Goal: Information Seeking & Learning: Learn about a topic

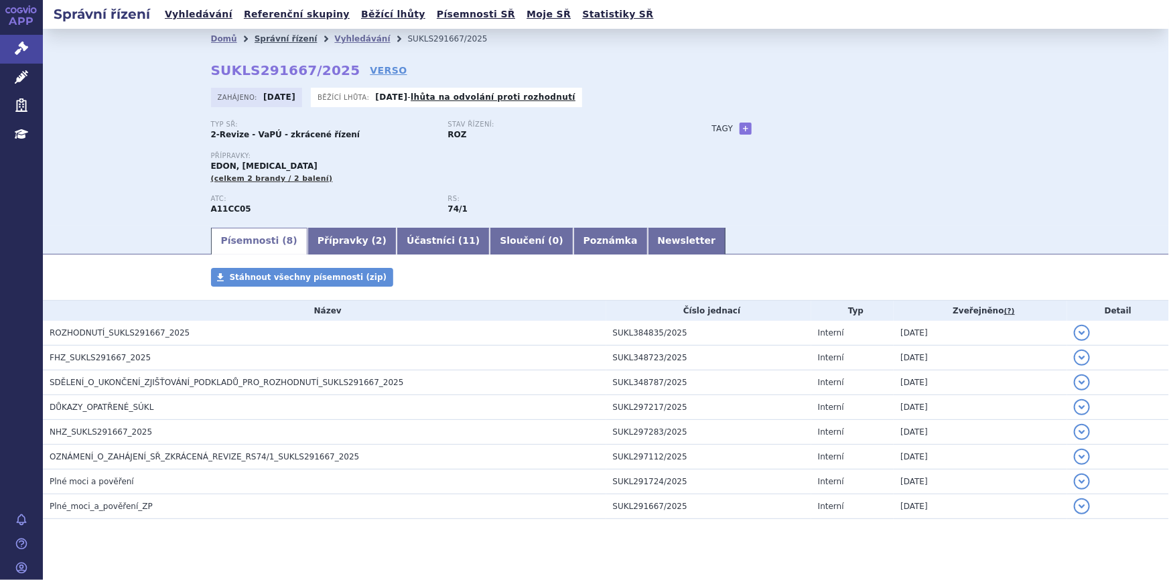
click at [271, 41] on link "Správní řízení" at bounding box center [286, 38] width 63 height 9
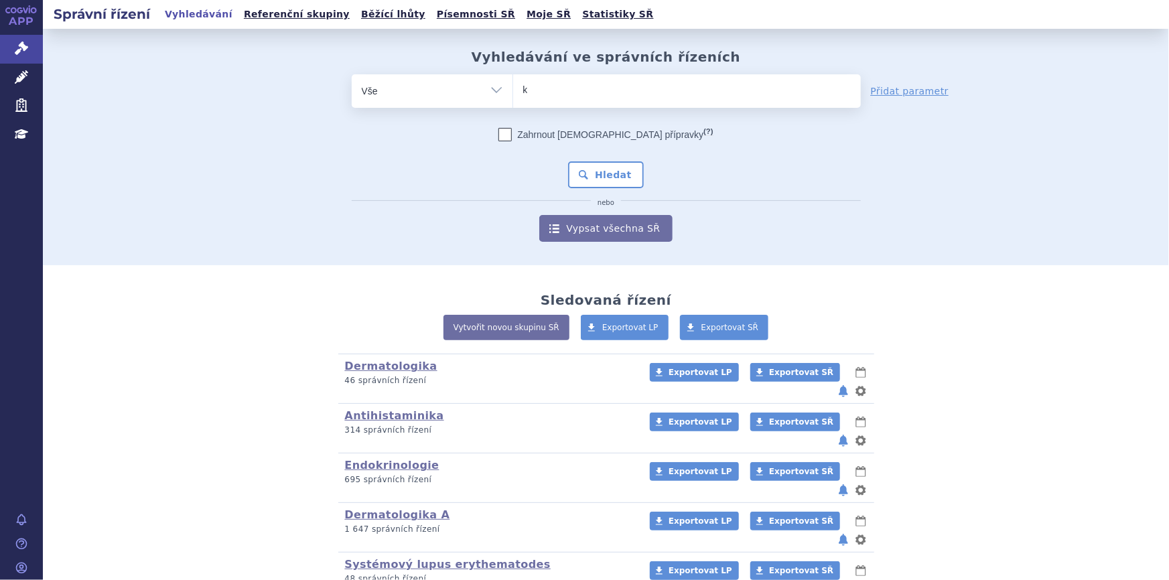
type input "ke"
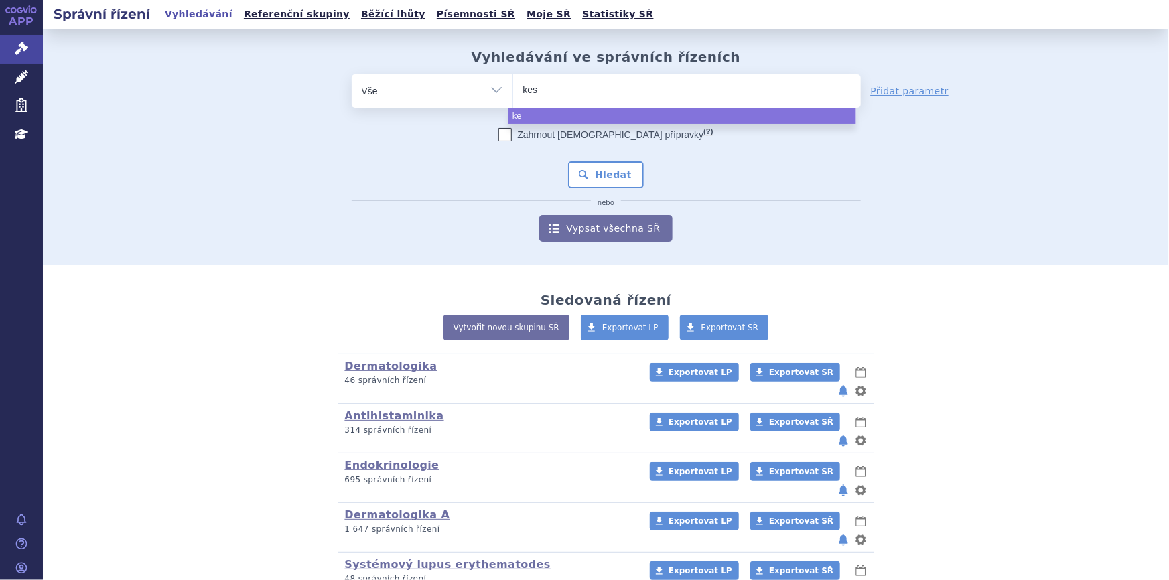
type input "kesi"
type input "kesim"
type input "kesimp"
type input "kesimpt"
type input "kesimpta"
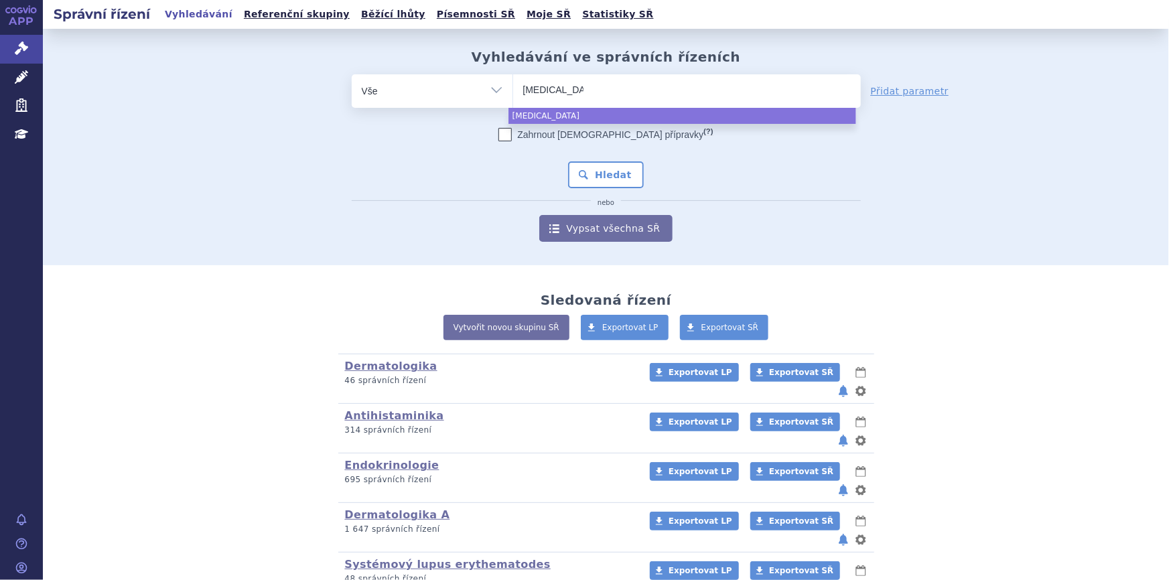
select select "kesimpta"
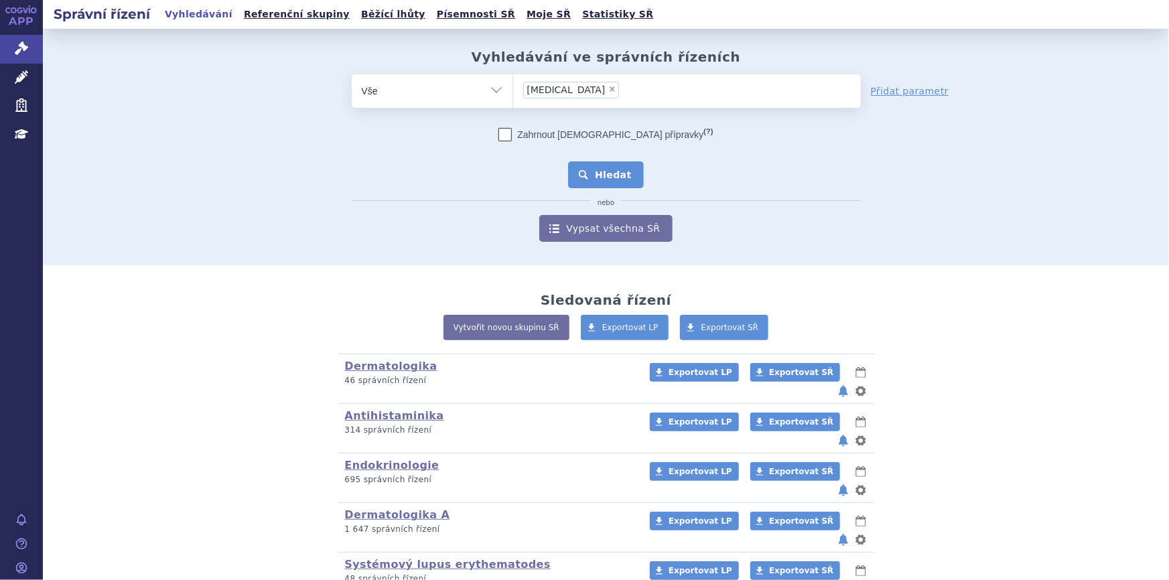
click at [618, 180] on button "Hledat" at bounding box center [606, 174] width 76 height 27
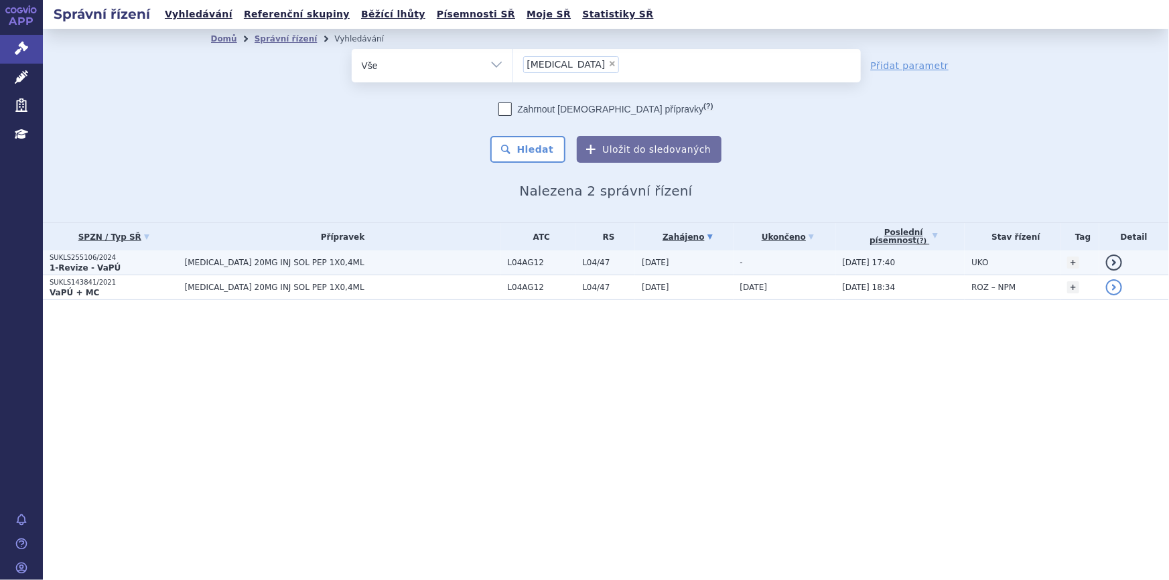
click at [253, 263] on span "[MEDICAL_DATA] 20MG INJ SOL PEP 1X0,4ML" at bounding box center [343, 262] width 316 height 9
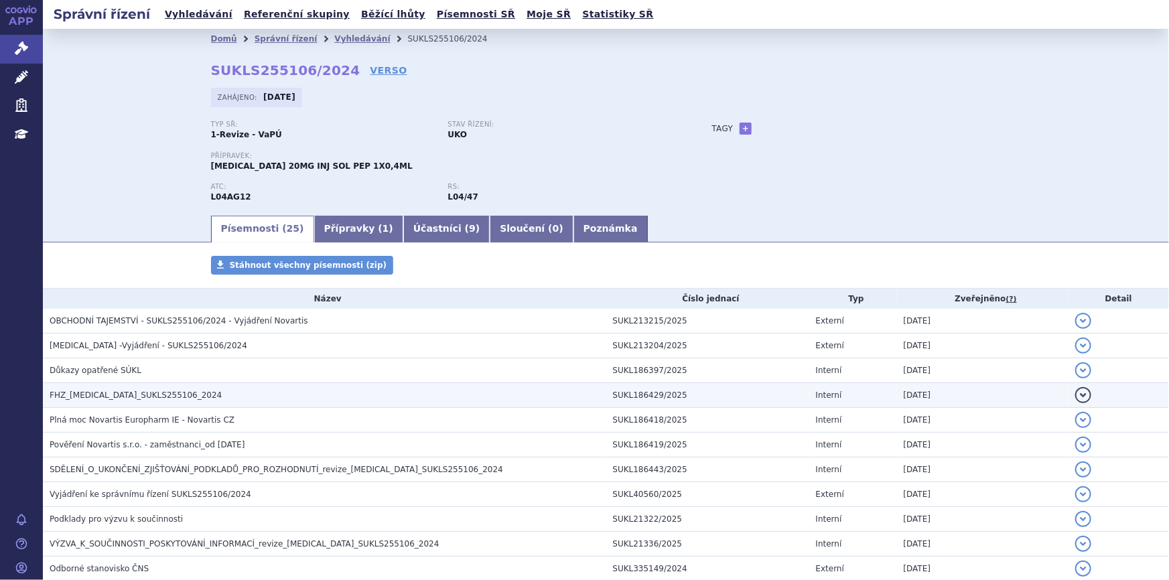
click at [188, 392] on h3 "FHZ_[MEDICAL_DATA]_SUKLS255106_2024" at bounding box center [328, 395] width 557 height 13
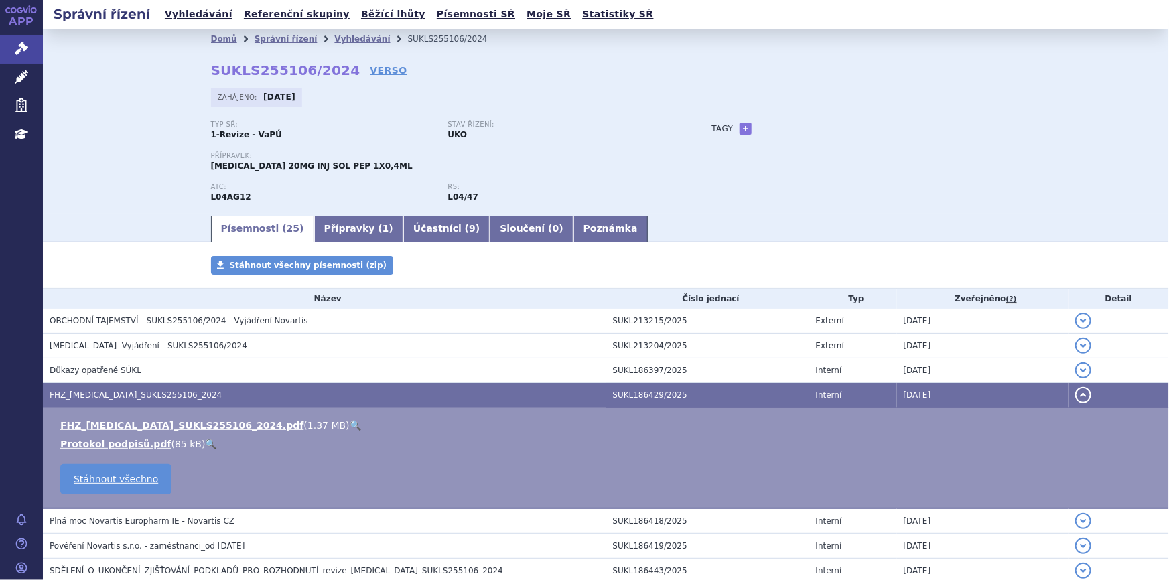
click at [350, 421] on link "🔍" at bounding box center [355, 425] width 11 height 11
click at [320, 224] on link "Přípravky ( 1 )" at bounding box center [358, 229] width 89 height 27
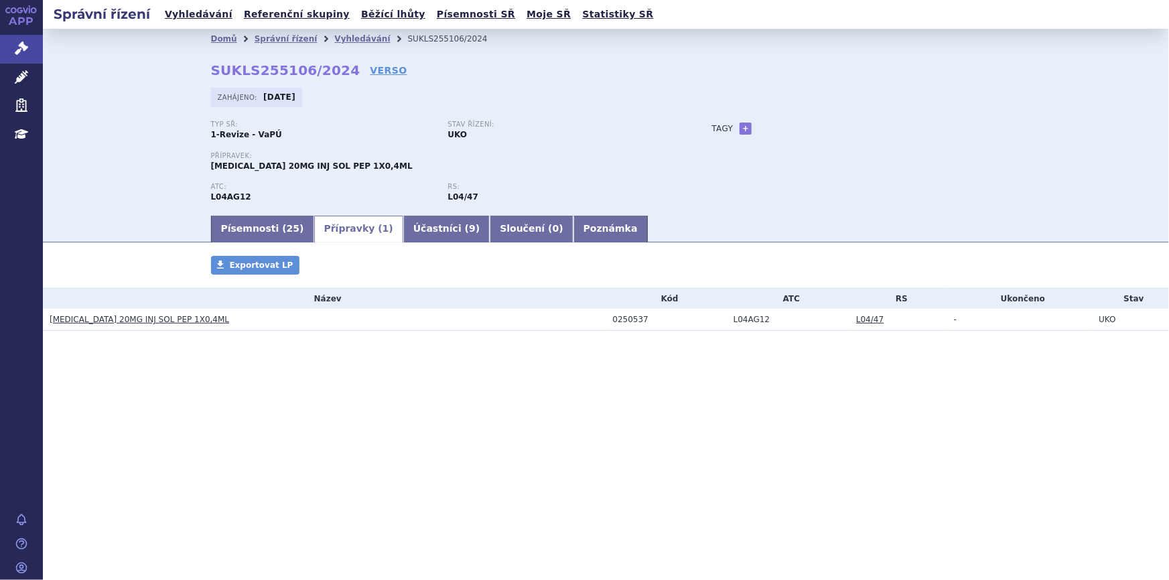
click at [158, 319] on link "KESIMPTA 20MG INJ SOL PEP 1X0,4ML" at bounding box center [140, 319] width 180 height 9
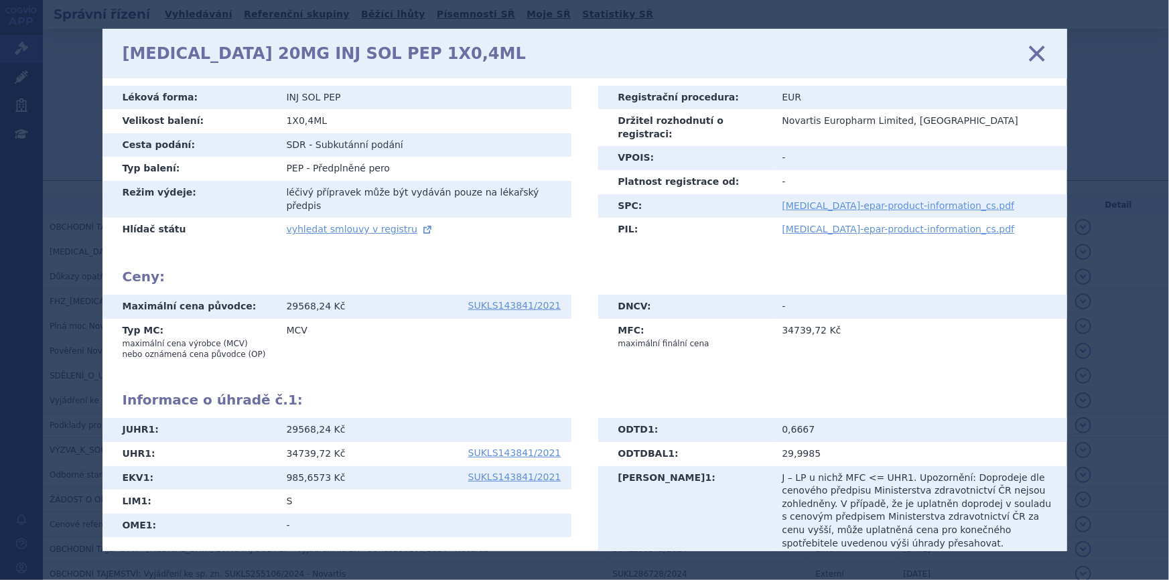
scroll to position [121, 0]
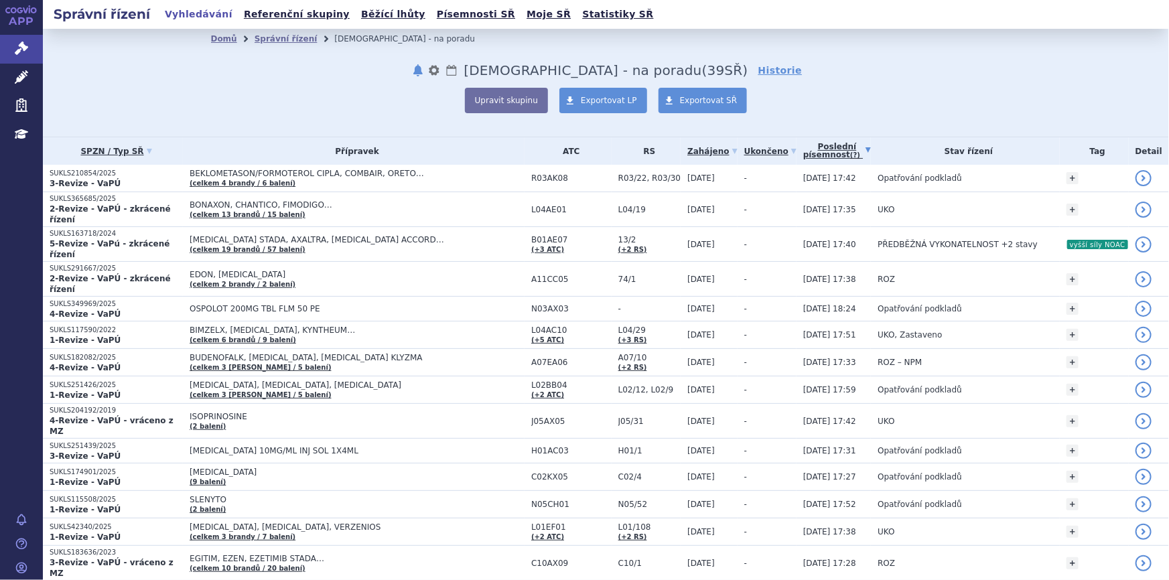
click at [256, 115] on div "Domů Správní řízení Revize - na poradu notifikace nastavení Přejmenovat Smazat …" at bounding box center [606, 83] width 1126 height 108
click at [31, 74] on link "Léčivé přípravky" at bounding box center [21, 78] width 43 height 28
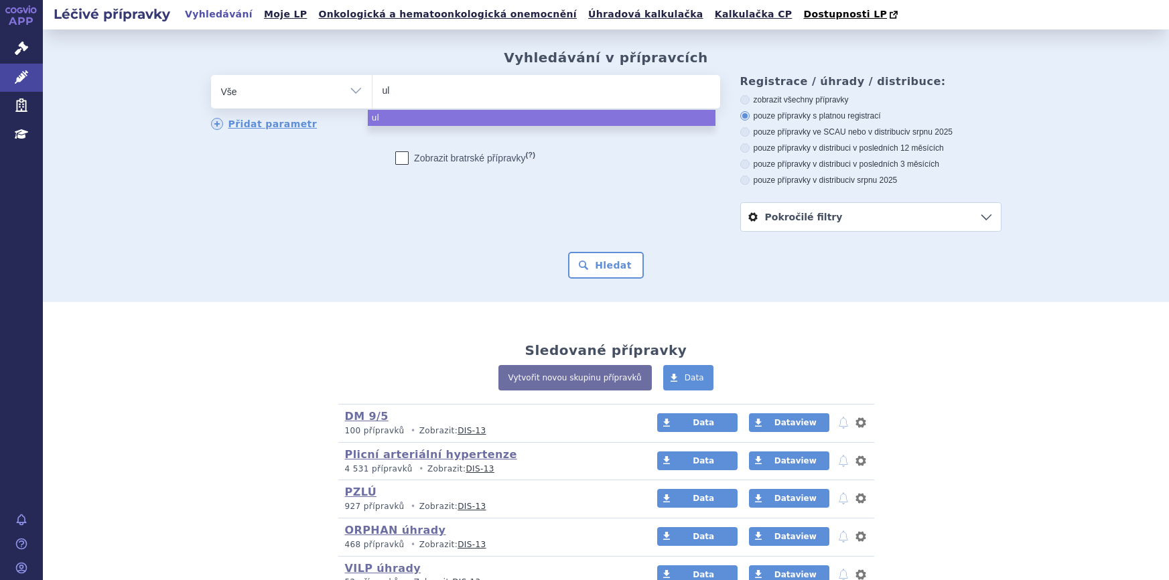
select select
type input "ulmi"
type input "ulmiri"
type input "ulmiris"
select select "ulmiris"
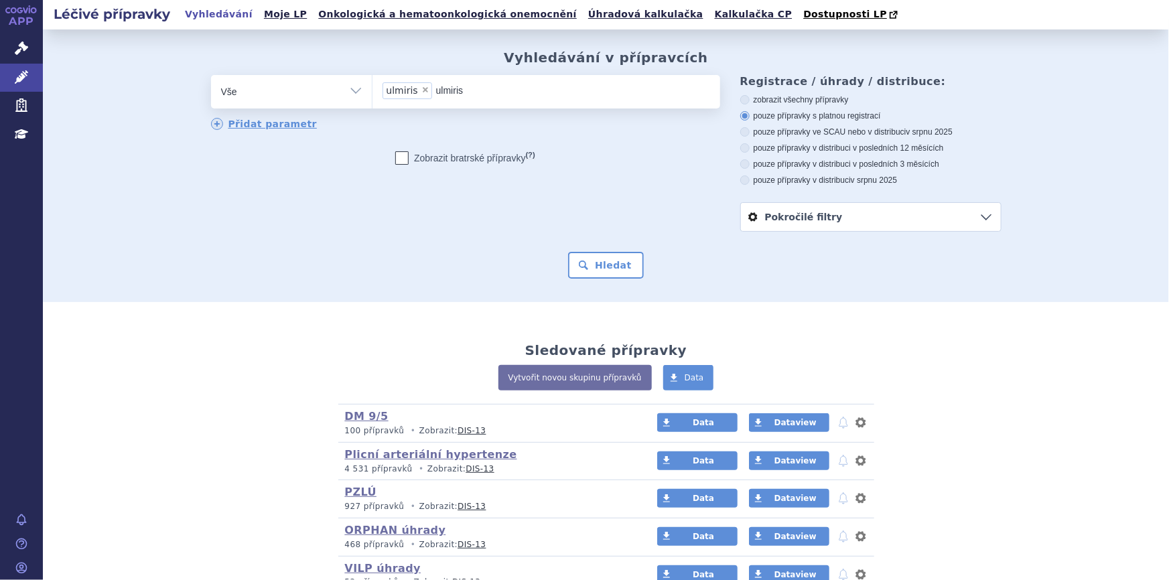
type input "ulmiri"
select select
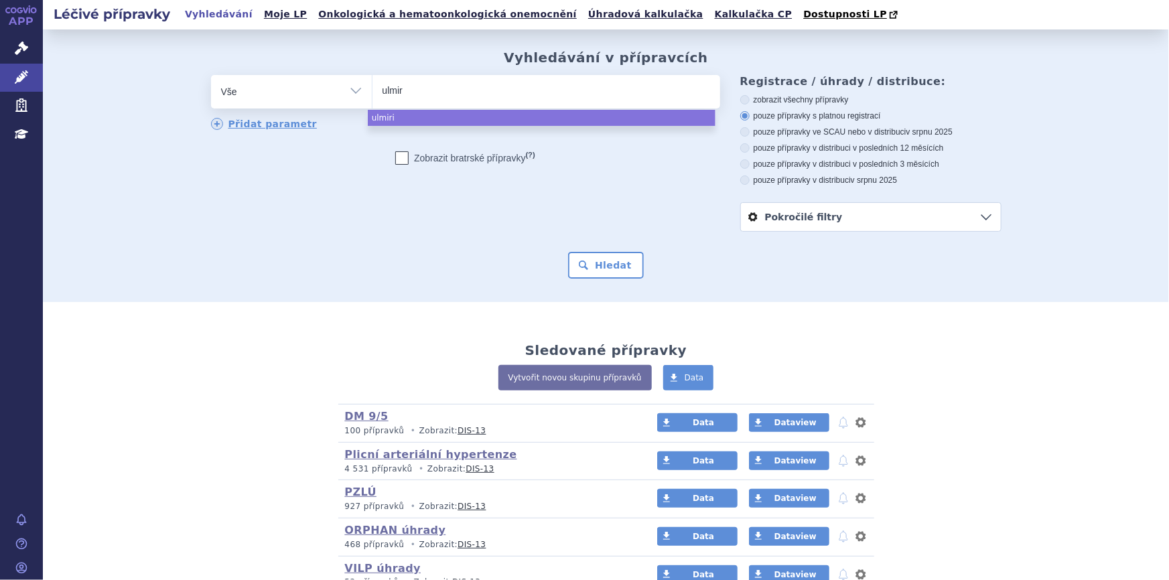
type input "ulmi"
type input "ulm"
type input "ul"
type input "ult"
type input "ultom"
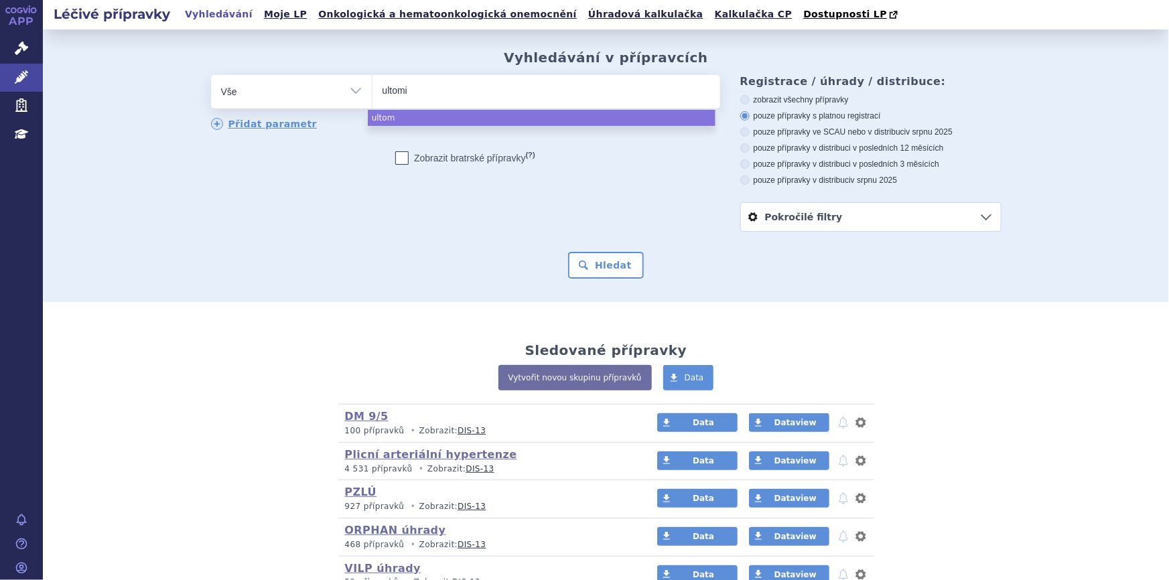
type input "ultomir"
type input "ultomiris"
select select "ultomiris"
type input "key"
type input "keyt"
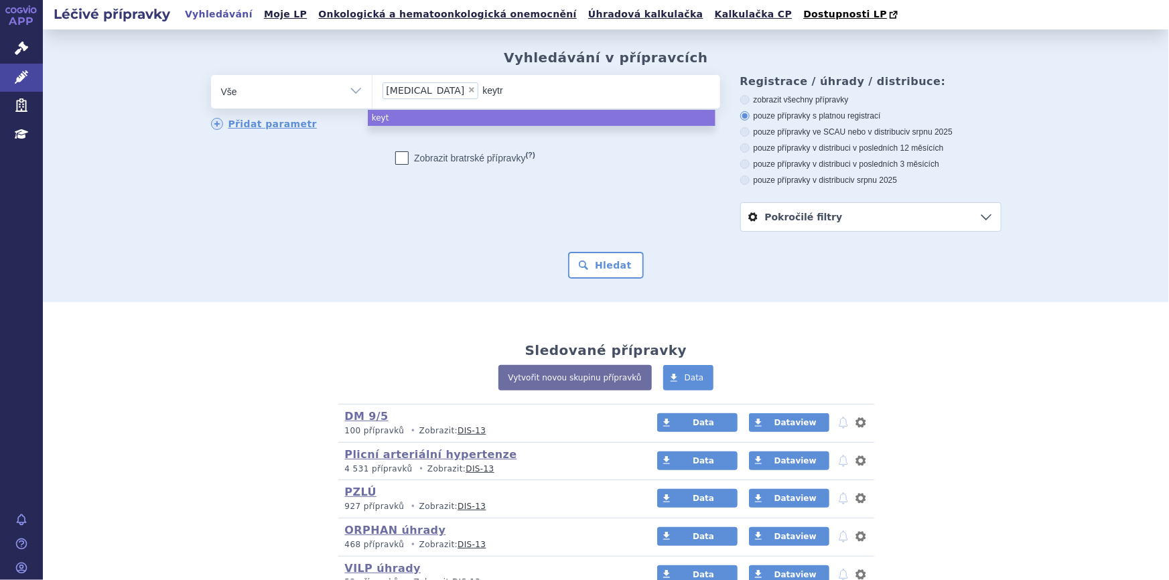
type input "keytru"
type input "keytruda"
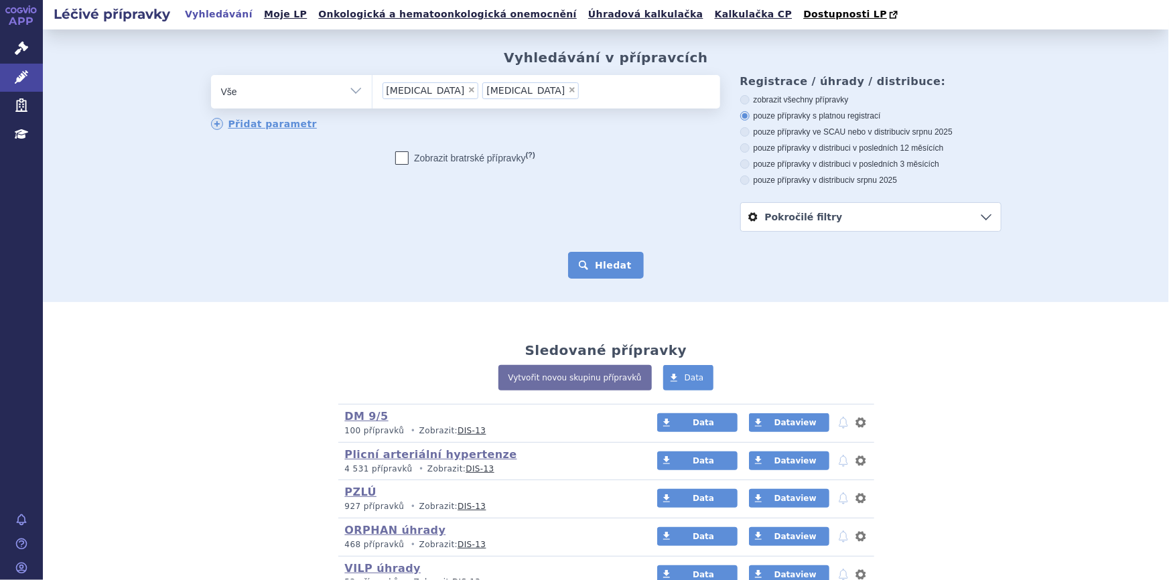
click at [575, 262] on button "Hledat" at bounding box center [606, 265] width 76 height 27
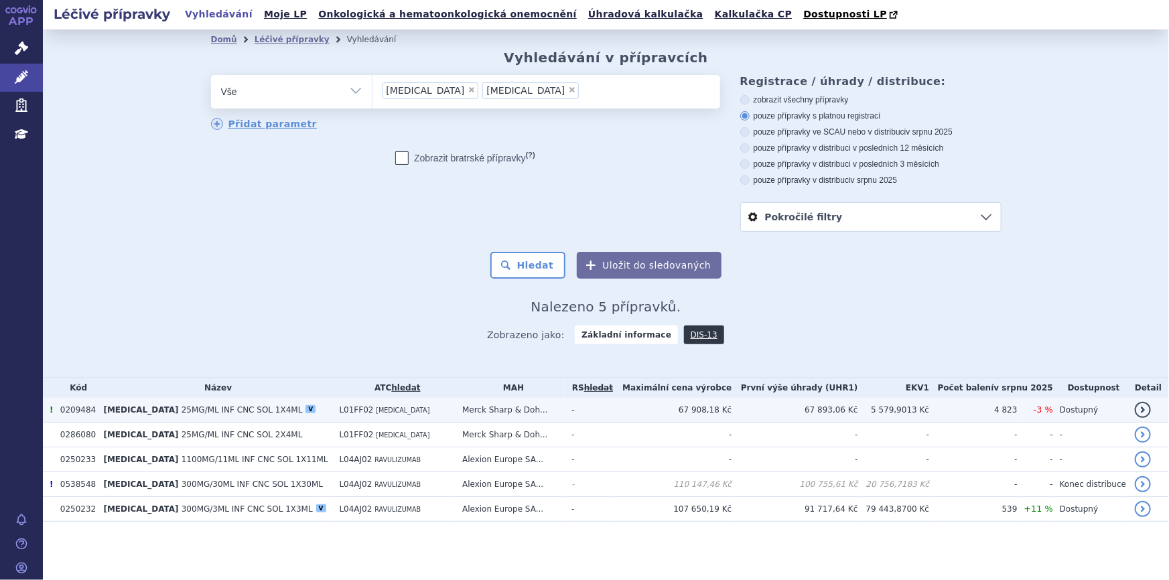
click at [182, 410] on span "25MG/ML INF CNC SOL 1X4ML" at bounding box center [242, 409] width 121 height 9
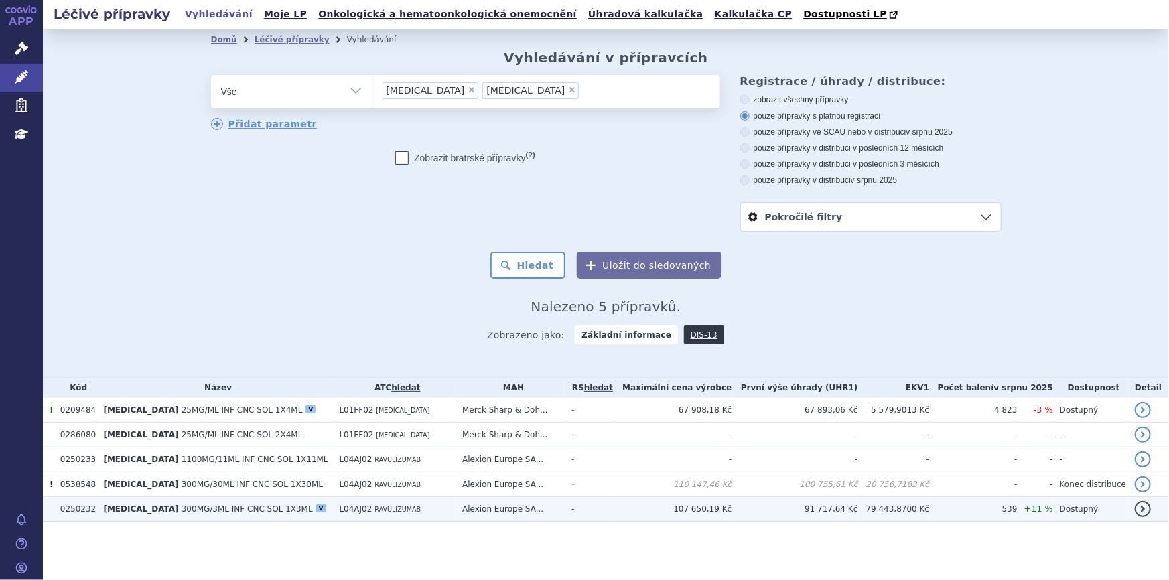
click at [147, 508] on b "[MEDICAL_DATA]" at bounding box center [142, 508] width 78 height 9
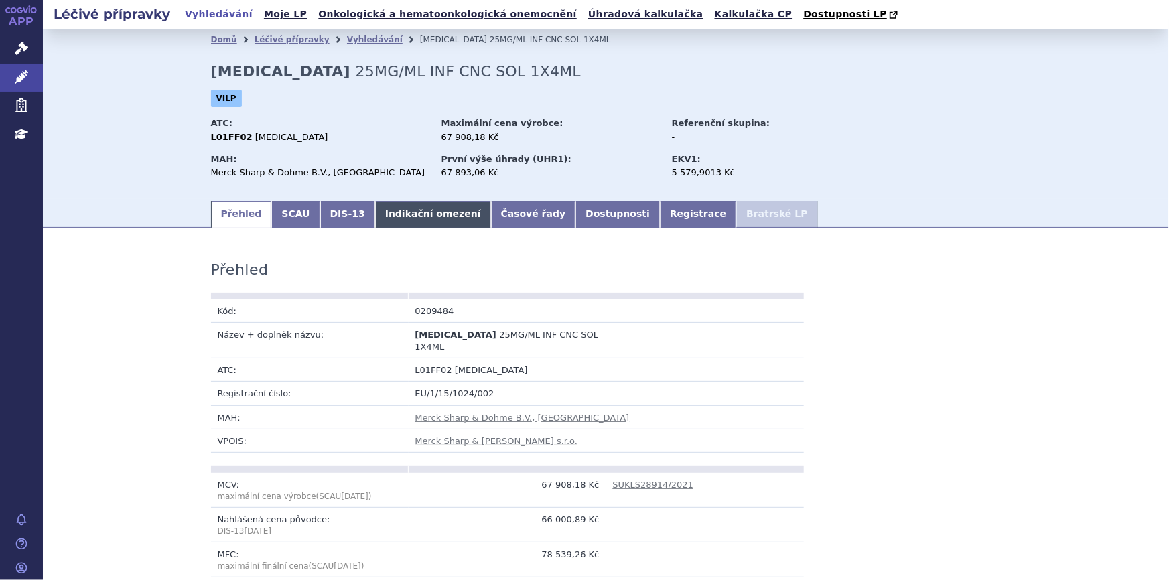
click at [375, 214] on link "Indikační omezení" at bounding box center [433, 214] width 116 height 27
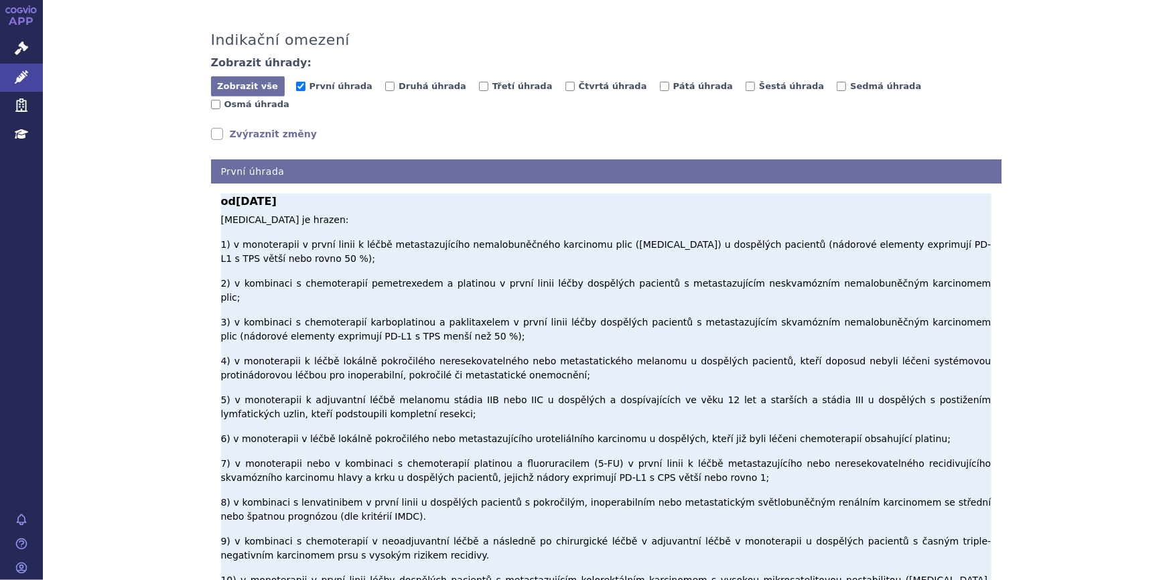
scroll to position [121, 0]
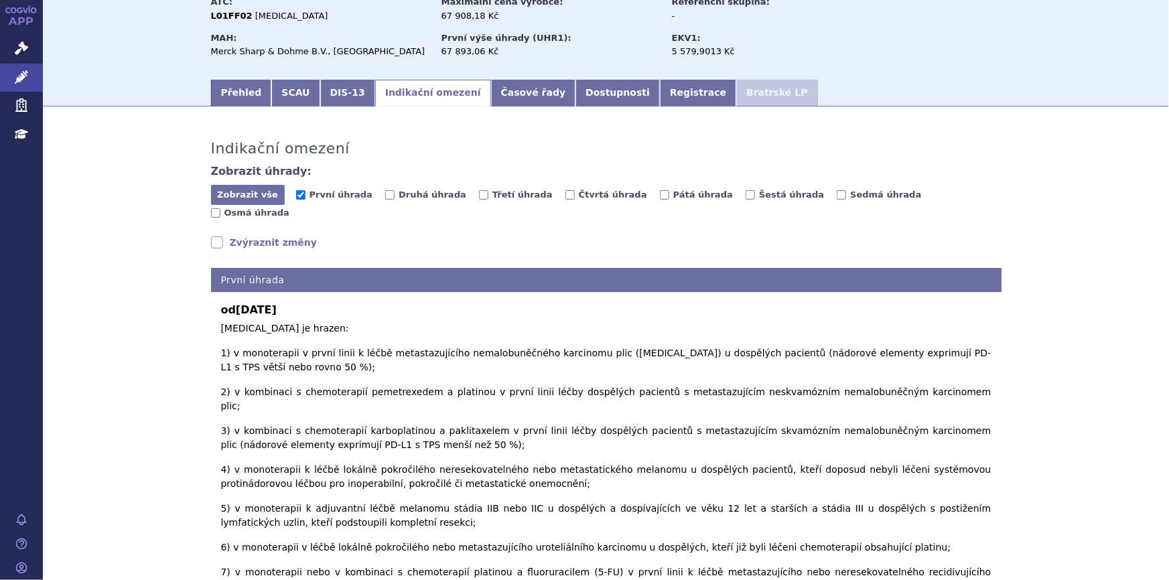
click at [845, 191] on span "Sedmá úhrada" at bounding box center [884, 196] width 94 height 13
click at [289, 208] on span "Osmá úhrada" at bounding box center [256, 213] width 65 height 10
click at [220, 208] on input "Osmá úhrada" at bounding box center [215, 212] width 9 height 9
checkbox input "true"
click at [301, 192] on label "První úhrada" at bounding box center [334, 194] width 76 height 13
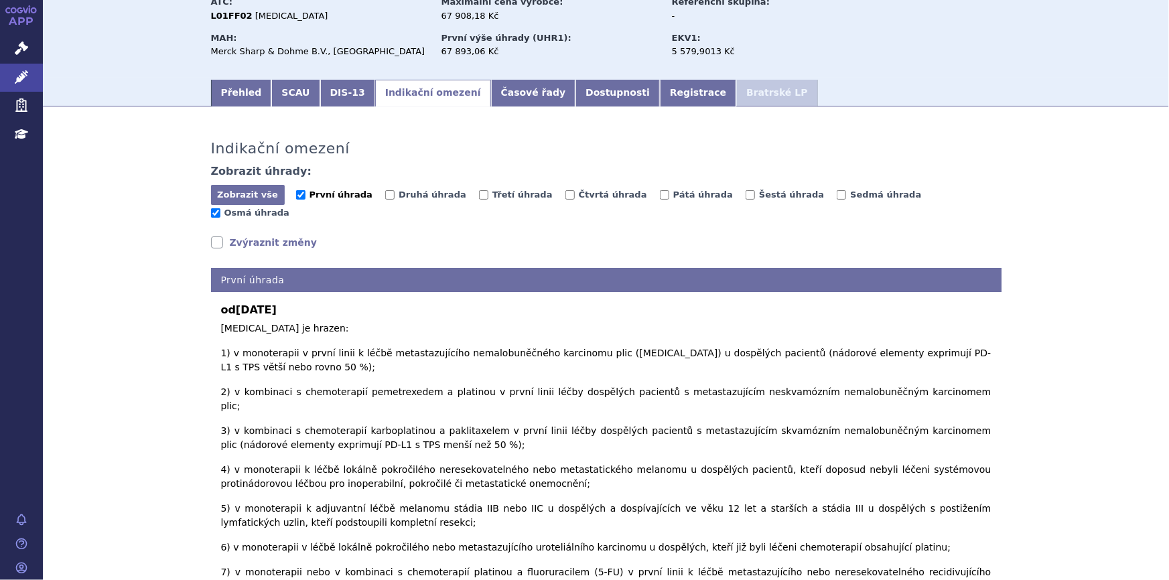
click at [301, 192] on input "První úhrada" at bounding box center [300, 194] width 9 height 9
checkbox input "false"
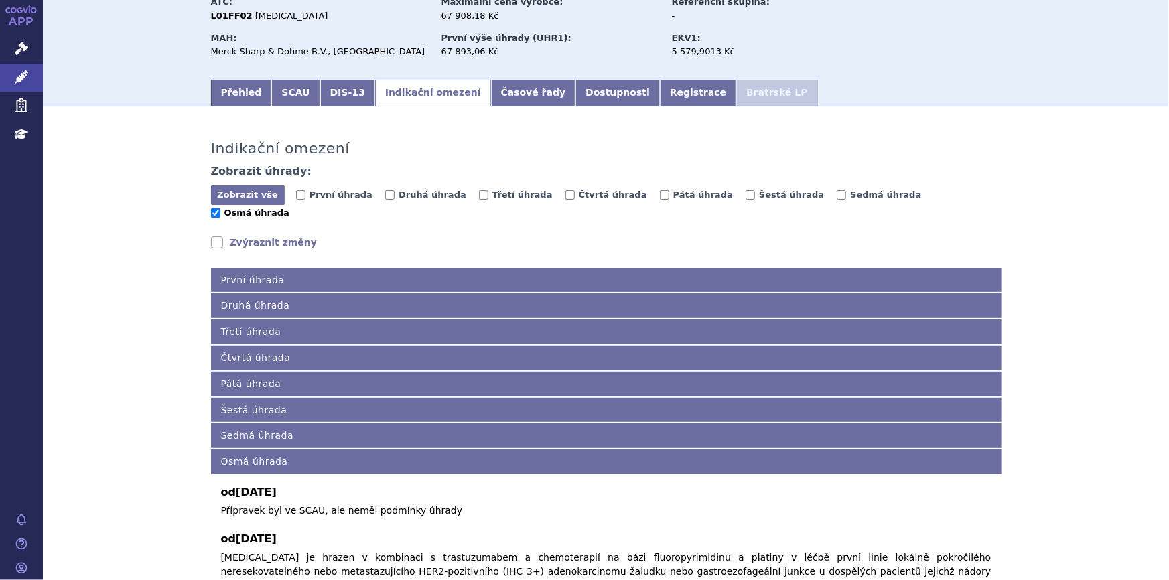
click at [220, 208] on input "Osmá úhrada" at bounding box center [215, 212] width 9 height 9
checkbox input "false"
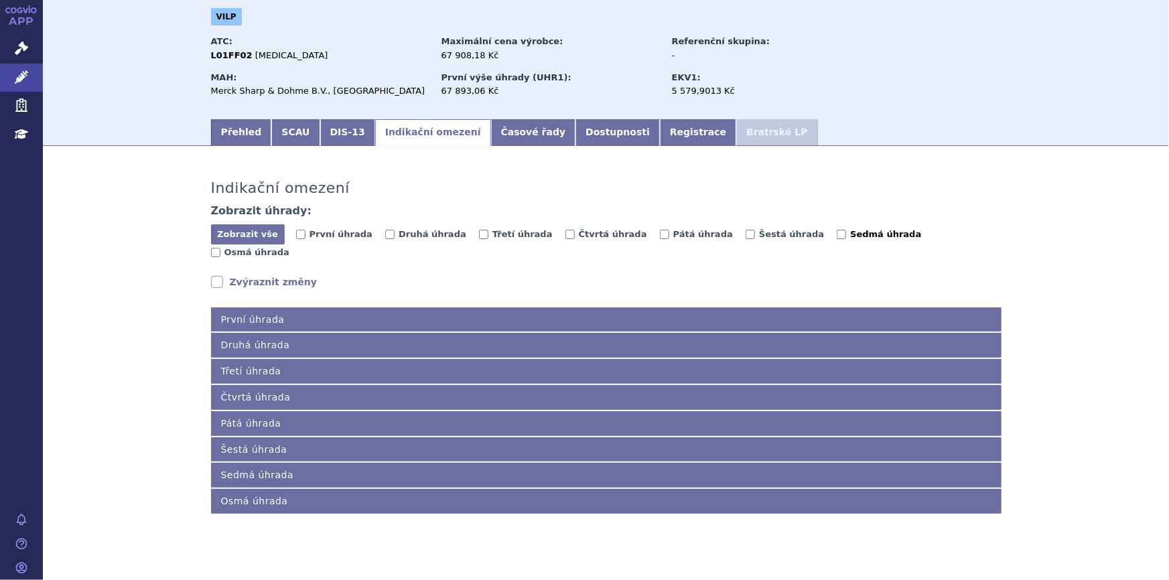
click at [837, 239] on input "Sedmá úhrada" at bounding box center [841, 234] width 9 height 9
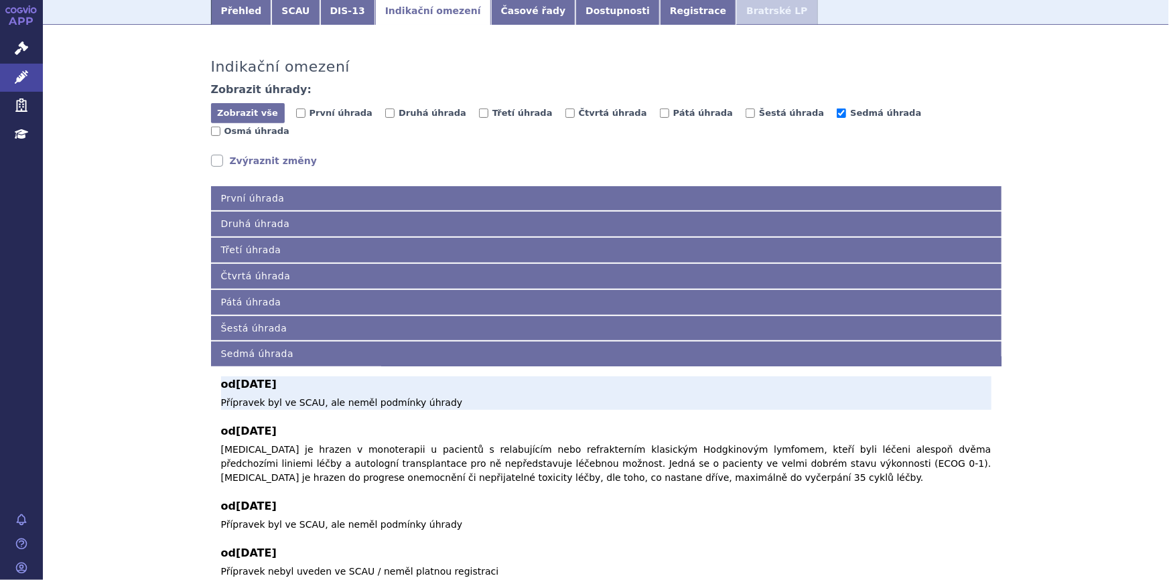
scroll to position [204, 0]
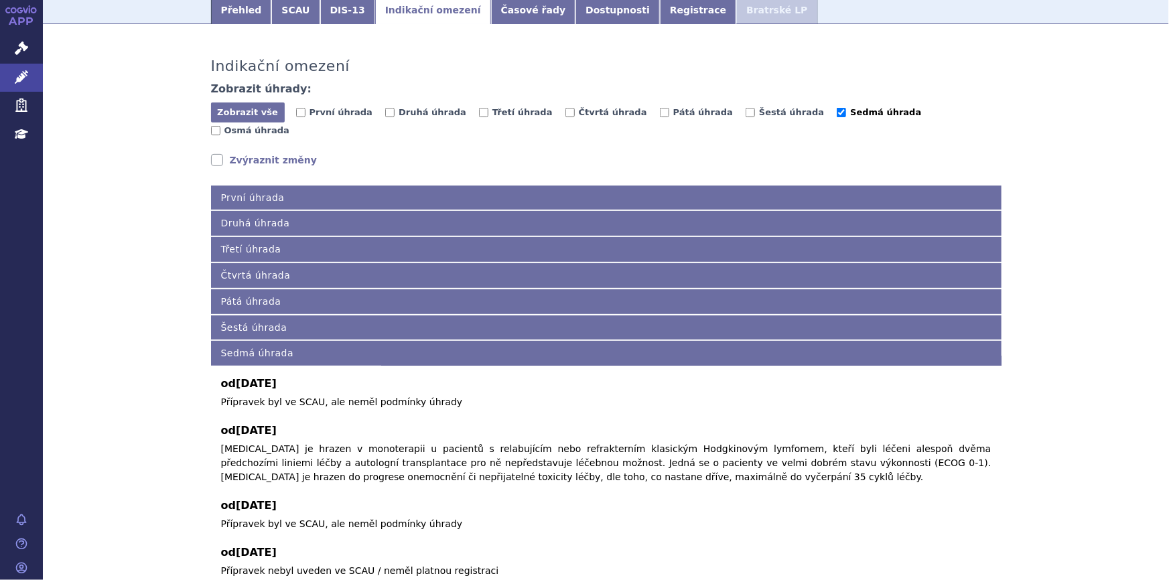
click at [837, 111] on input "Sedmá úhrada" at bounding box center [841, 112] width 9 height 9
checkbox input "false"
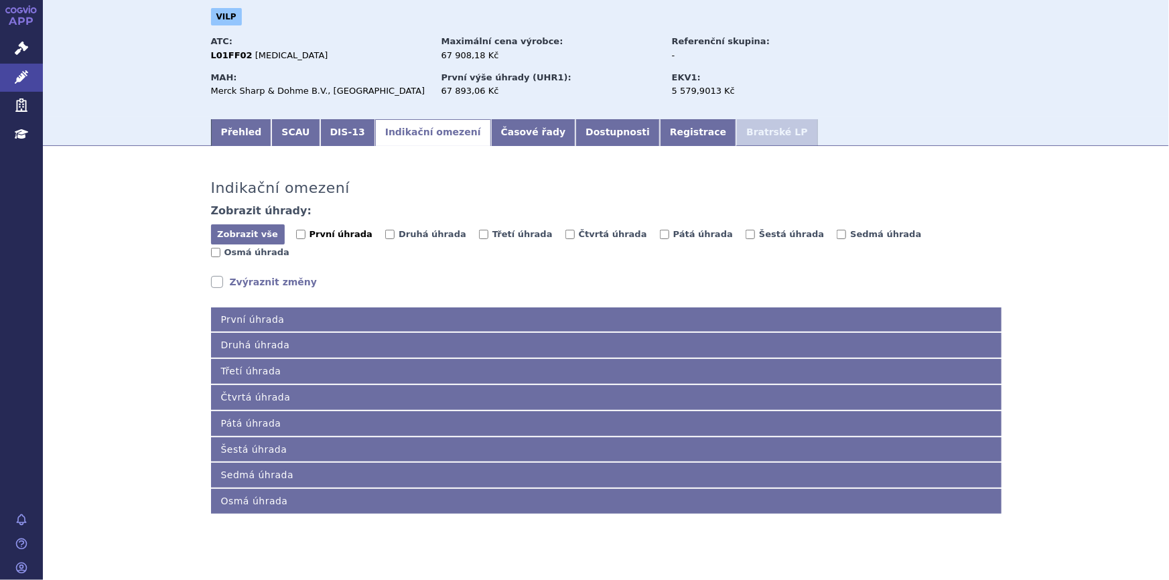
click at [309, 232] on span "První úhrada" at bounding box center [340, 234] width 63 height 10
click at [305, 232] on input "První úhrada" at bounding box center [300, 234] width 9 height 9
checkbox input "true"
